Goal: Task Accomplishment & Management: Manage account settings

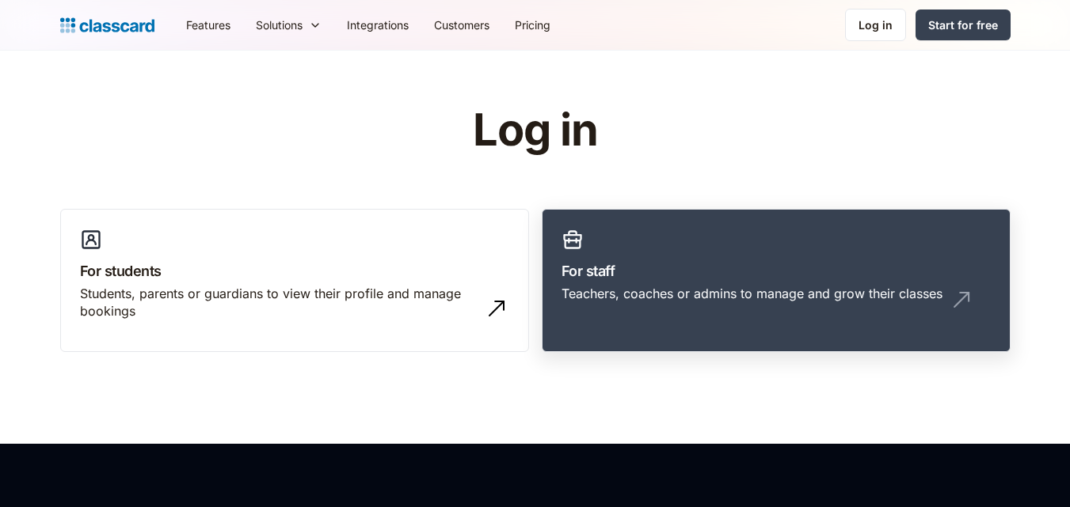
click at [732, 286] on div "Teachers, coaches or admins to manage and grow their classes" at bounding box center [751, 293] width 381 height 17
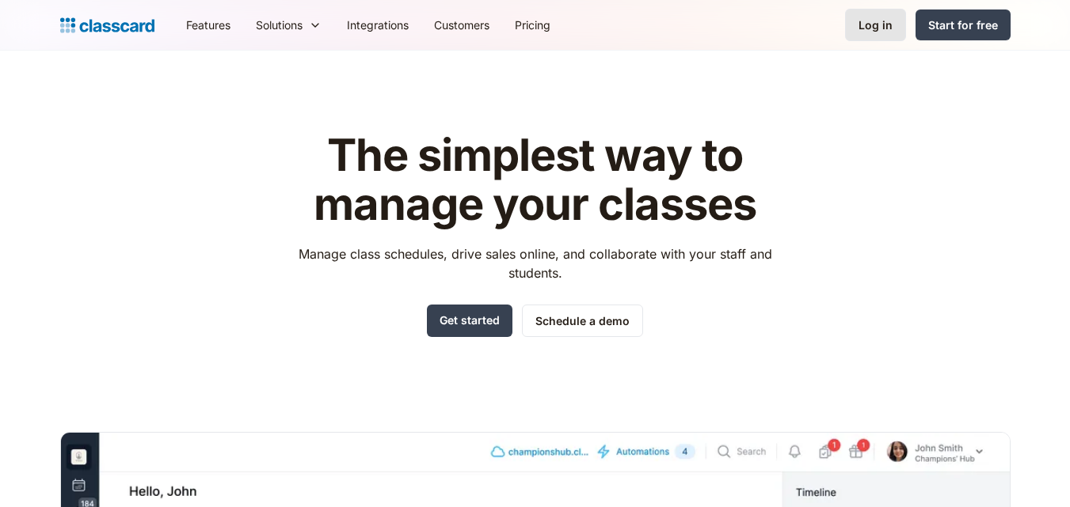
click at [892, 18] on div "Log in" at bounding box center [875, 25] width 34 height 17
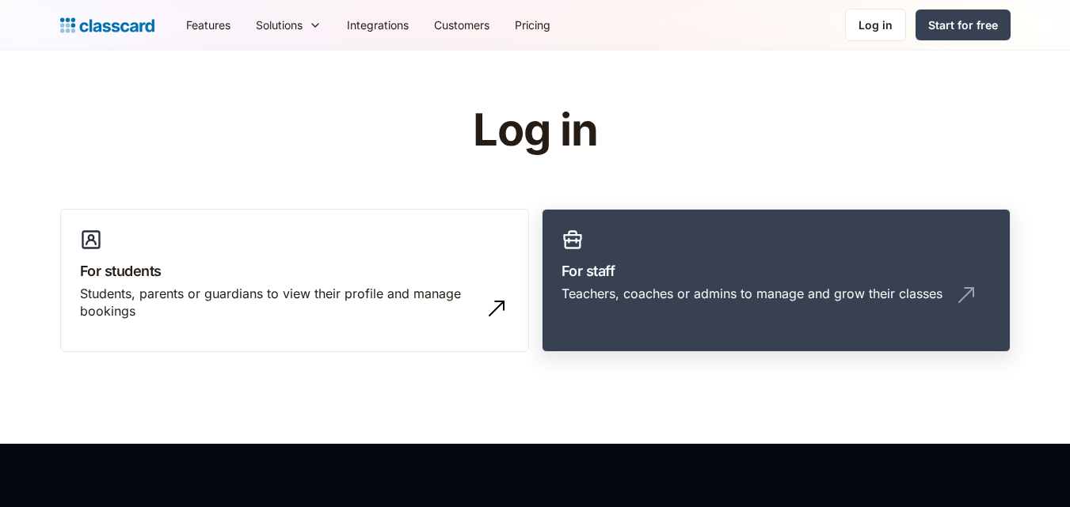
click at [747, 304] on div "Teachers, coaches or admins to manage and grow their classes" at bounding box center [775, 300] width 429 height 30
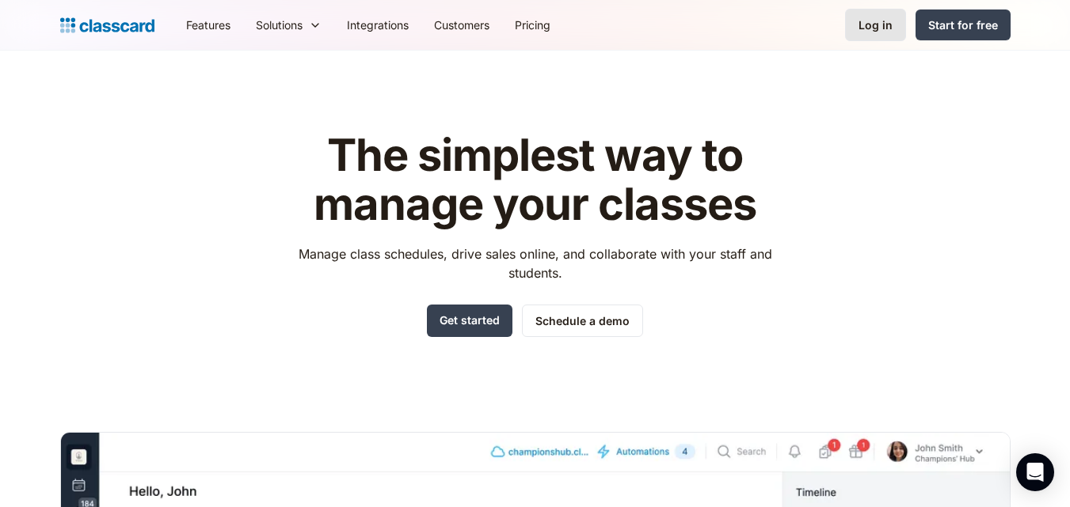
click at [870, 31] on div "Log in" at bounding box center [875, 25] width 34 height 17
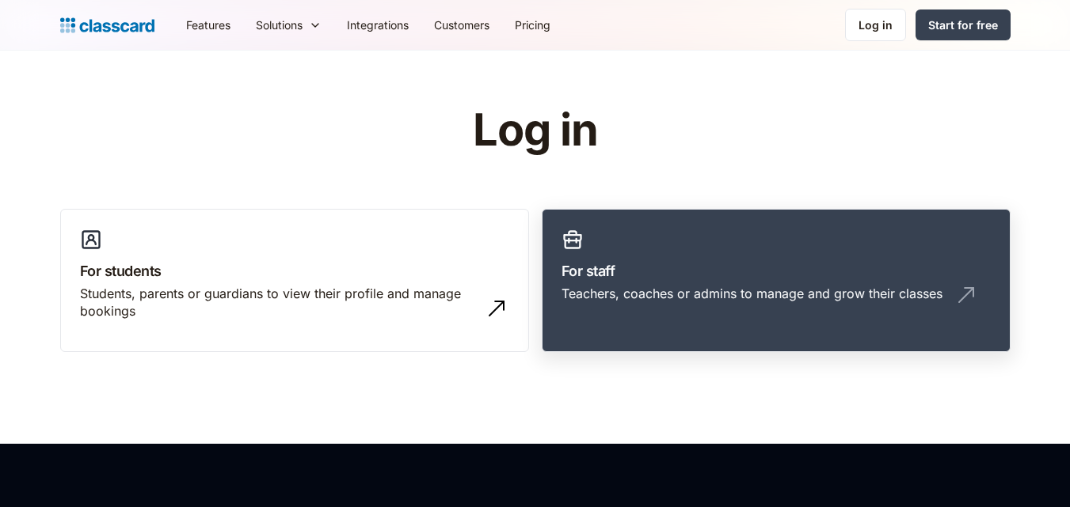
click at [811, 267] on h3 "For staff" at bounding box center [775, 270] width 429 height 21
